Goal: Communication & Community: Answer question/provide support

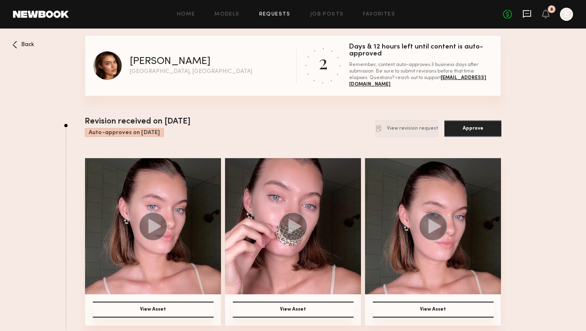
click at [528, 17] on icon at bounding box center [527, 14] width 8 height 8
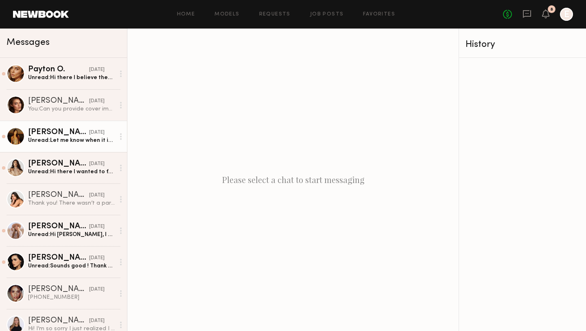
click at [62, 143] on div "Unread: Let me know when it is shipped!" at bounding box center [71, 140] width 87 height 8
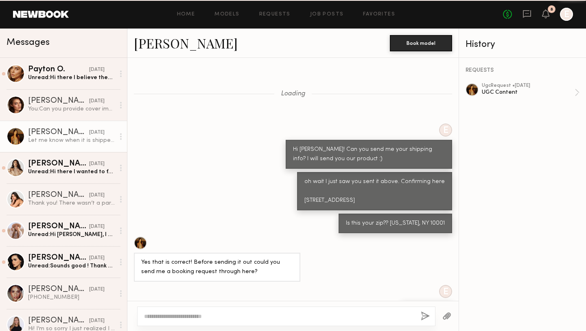
scroll to position [380, 0]
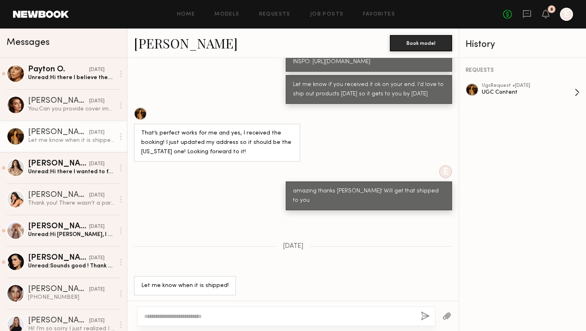
click at [541, 88] on div "UGC Content" at bounding box center [528, 92] width 93 height 8
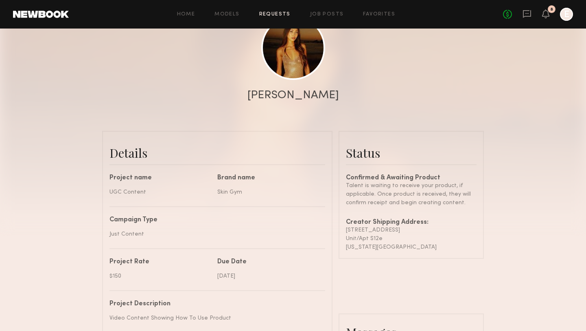
scroll to position [102, 0]
